Goal: Use online tool/utility: Use online tool/utility

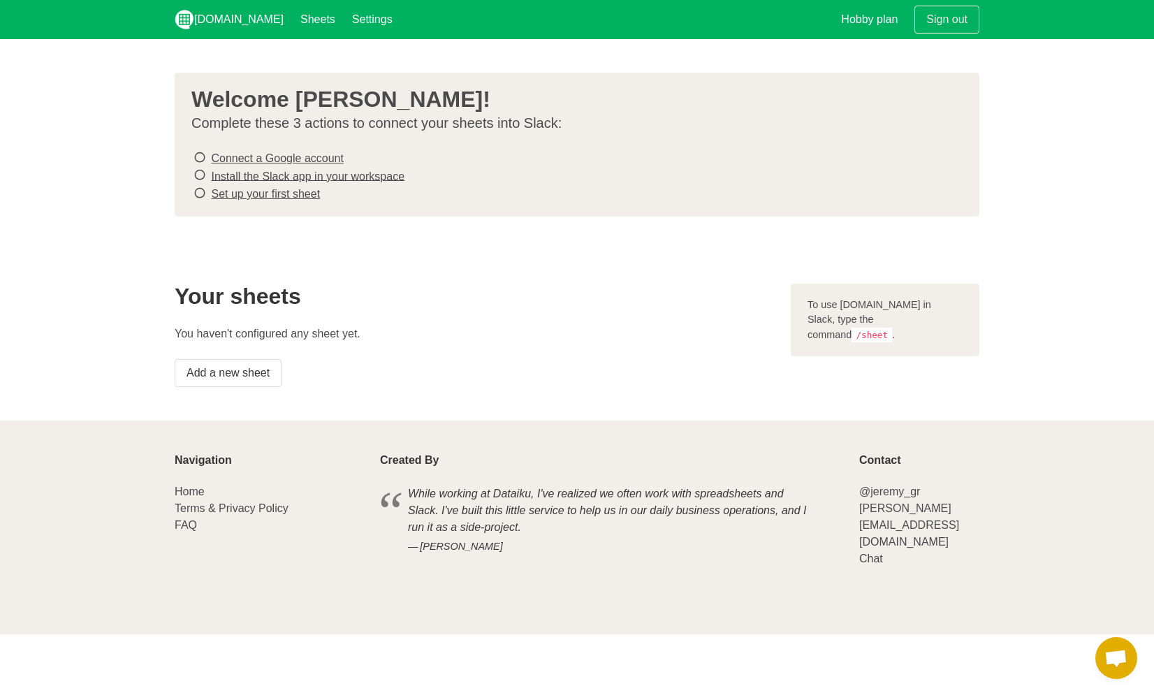
click at [199, 156] on icon at bounding box center [200, 157] width 13 height 19
click at [246, 374] on link "Add a new sheet" at bounding box center [228, 373] width 107 height 28
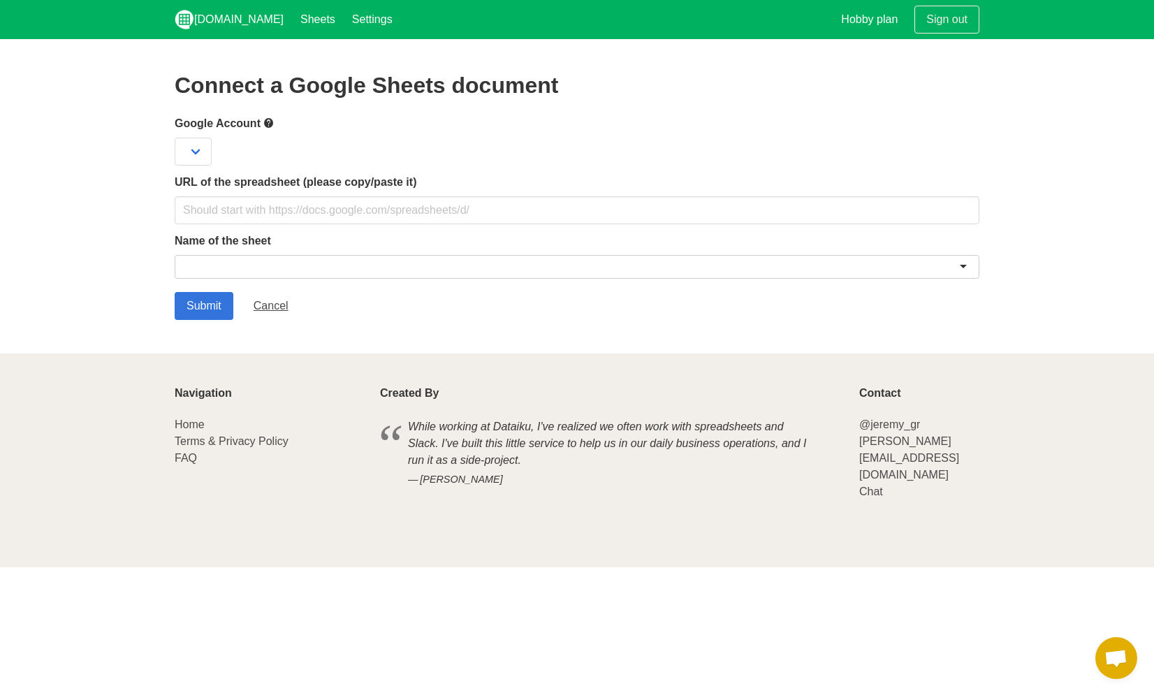
click at [435, 273] on div at bounding box center [577, 267] width 805 height 24
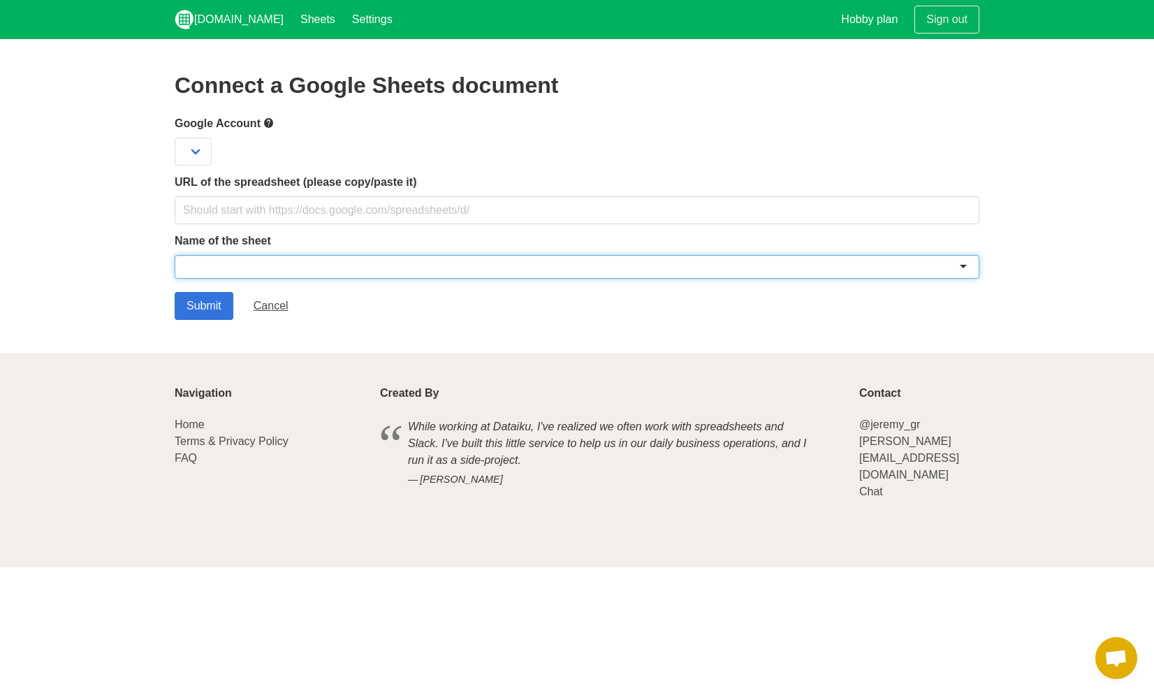
click at [969, 267] on div at bounding box center [577, 267] width 805 height 24
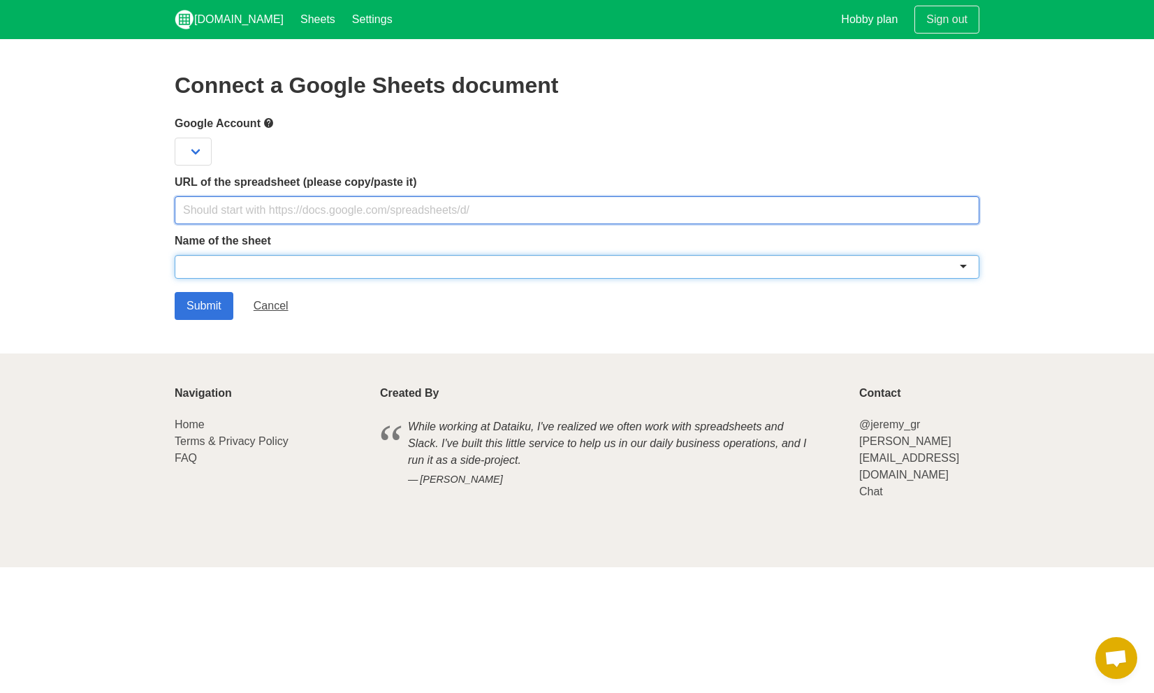
click at [516, 210] on input "text" at bounding box center [577, 210] width 805 height 28
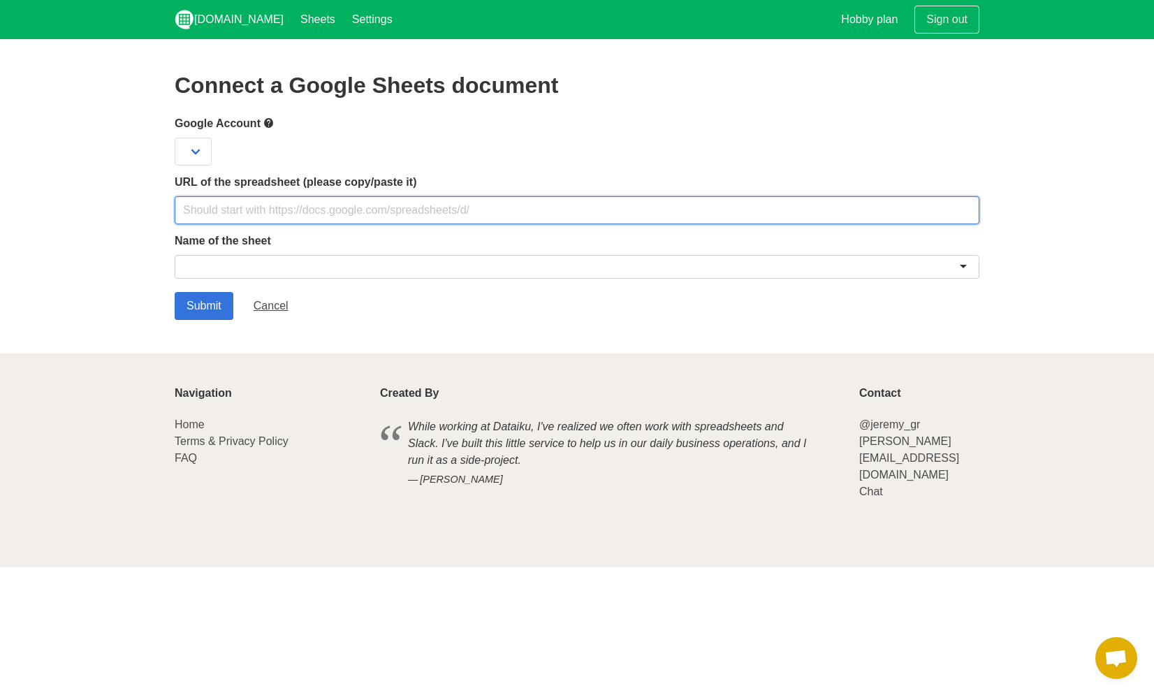
paste input "https://docs.google.com/spreadsheets/d/1WOzV4pXru0j4aQEAchIYSCP_SFa3vH1hHHd2Wrh…"
type input "https://docs.google.com/spreadsheets/d/1WOzV4pXru0j4aQEAchIYSCP_SFa3vH1hHHd2Wrh…"
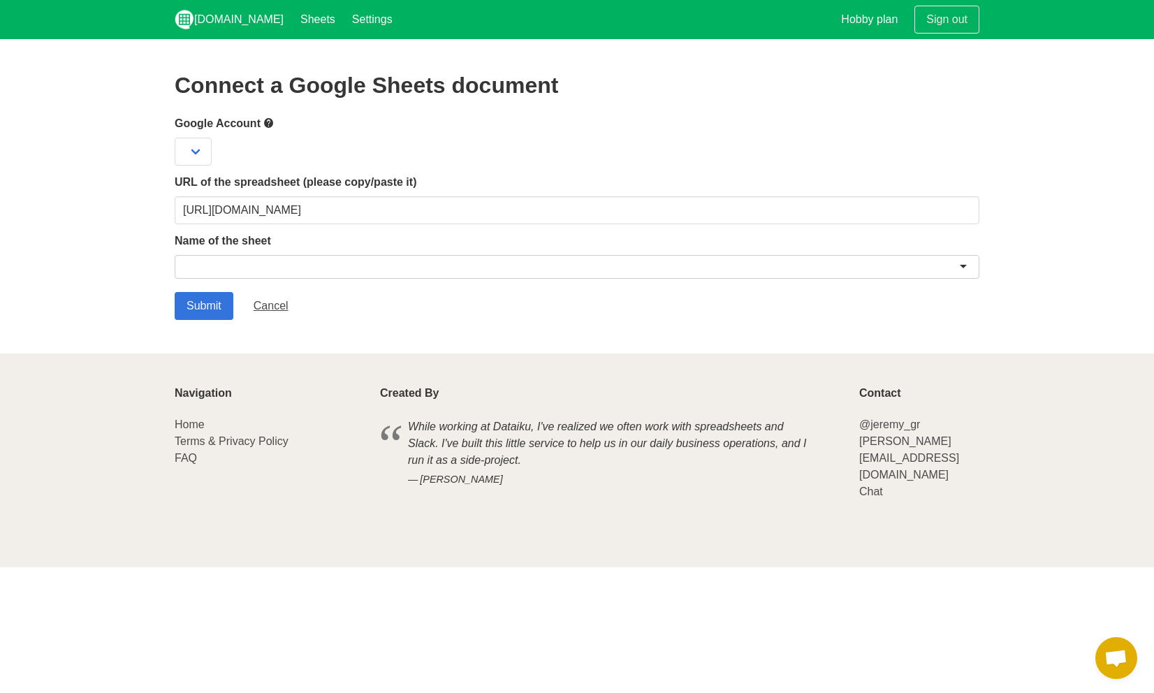
click at [270, 275] on div at bounding box center [577, 267] width 805 height 24
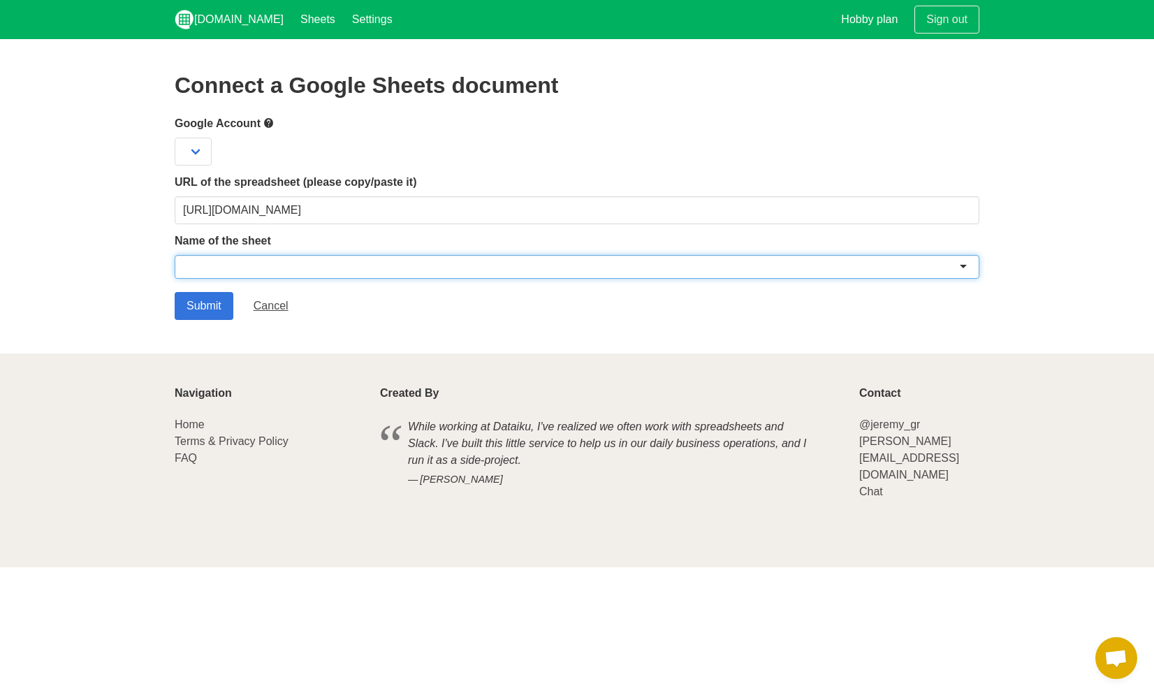
click at [964, 269] on div at bounding box center [577, 267] width 805 height 24
click at [962, 270] on div at bounding box center [577, 267] width 805 height 24
click at [964, 266] on div at bounding box center [577, 267] width 805 height 24
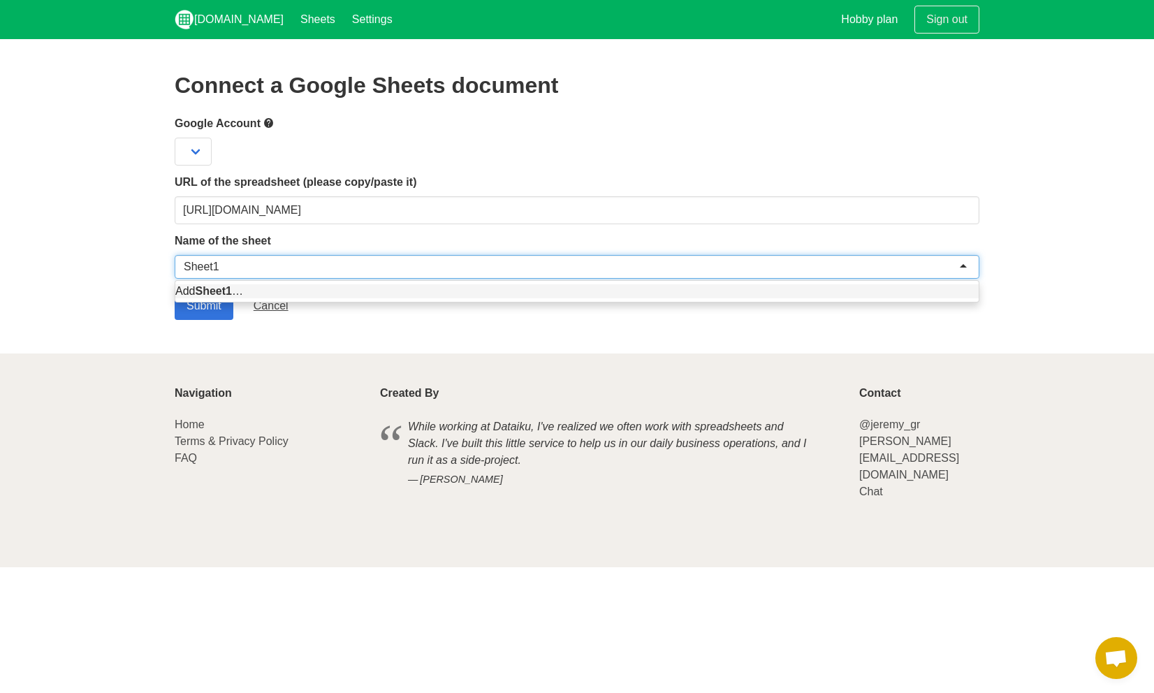
type input "Sheet1"
click at [208, 294] on form "Google Account URL of the spreadsheet (please copy/paste it) https://docs.googl…" at bounding box center [577, 217] width 805 height 205
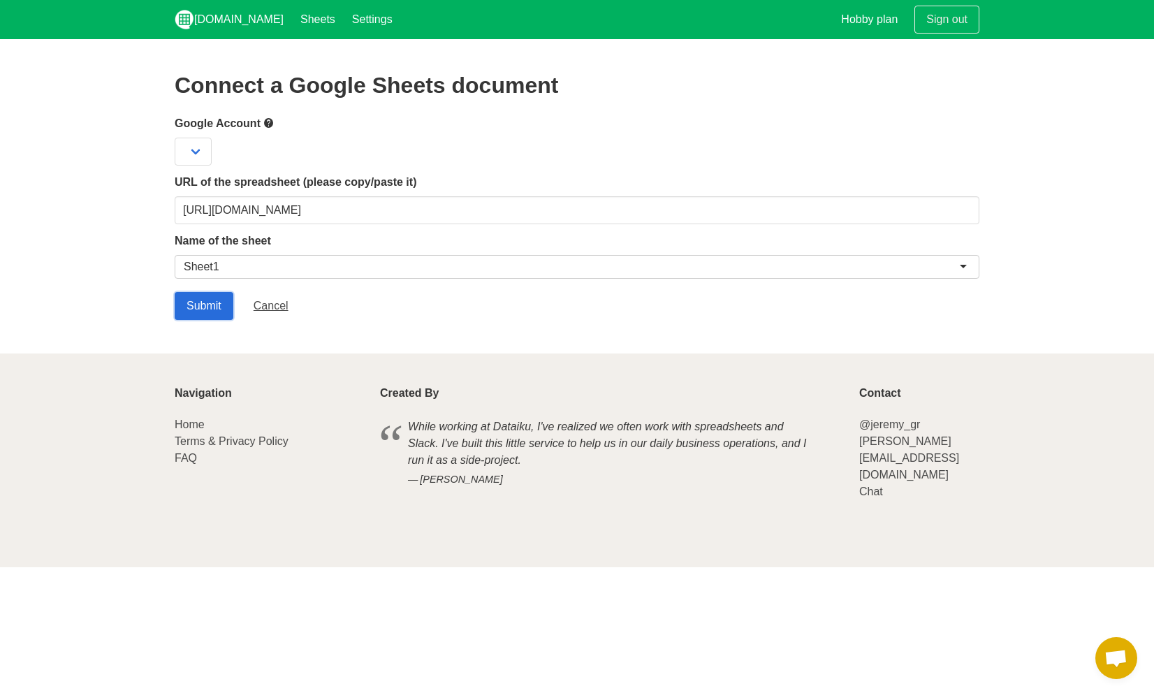
click at [194, 306] on input "Submit" at bounding box center [204, 306] width 59 height 28
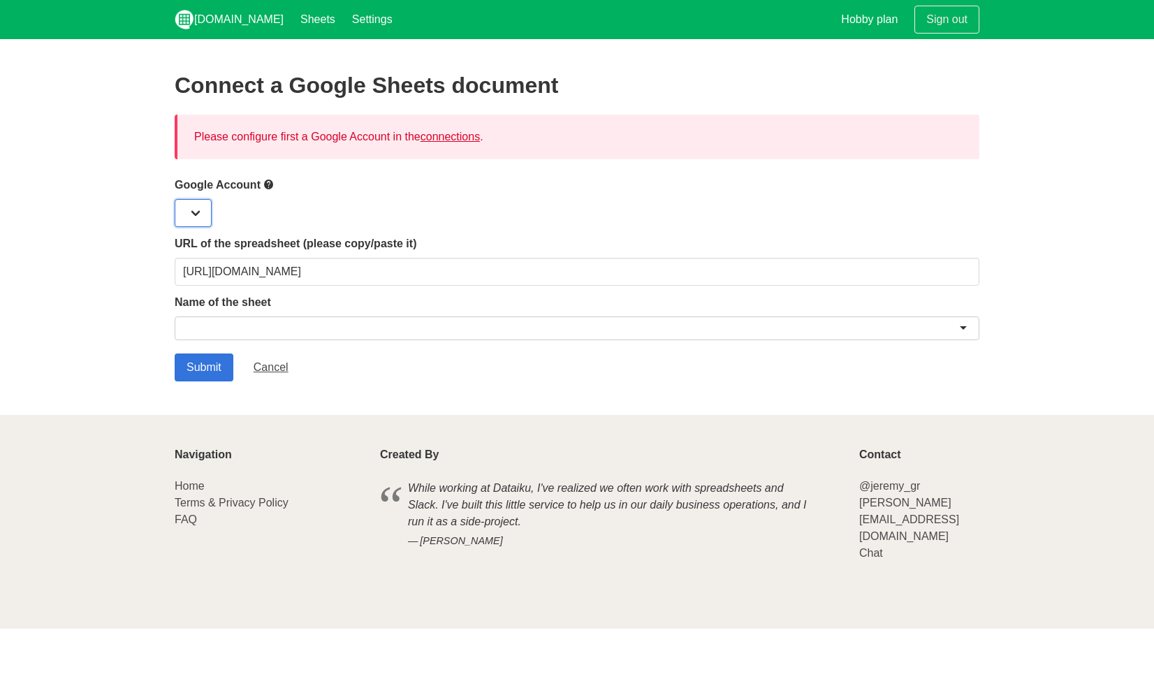
click at [193, 218] on select at bounding box center [193, 213] width 37 height 28
click at [195, 212] on select at bounding box center [193, 213] width 37 height 28
click at [468, 137] on link "connections" at bounding box center [450, 137] width 59 height 12
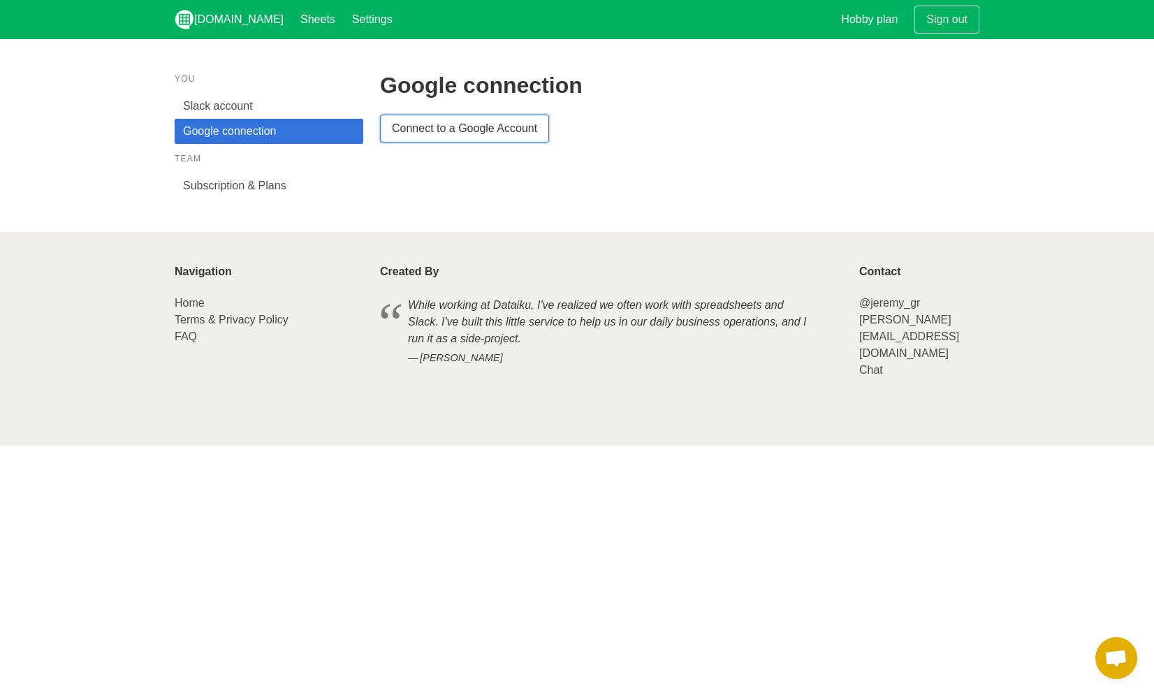
click at [435, 123] on link "Connect to a Google Account" at bounding box center [464, 129] width 169 height 28
